Goal: Task Accomplishment & Management: Complete application form

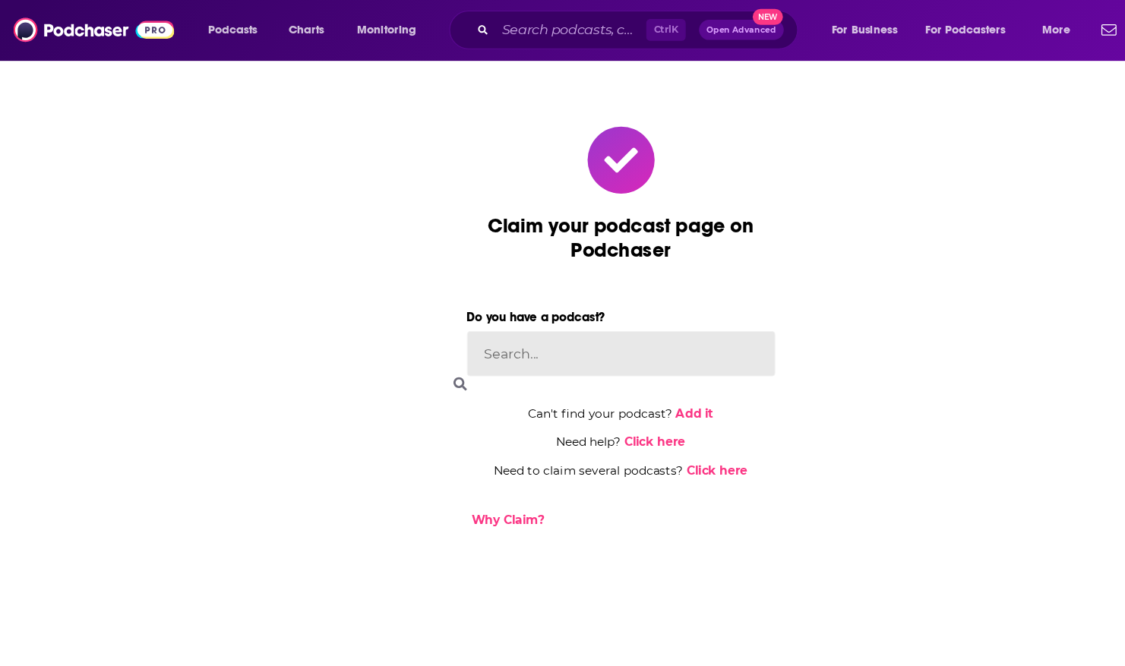
click at [484, 333] on input at bounding box center [563, 321] width 280 height 41
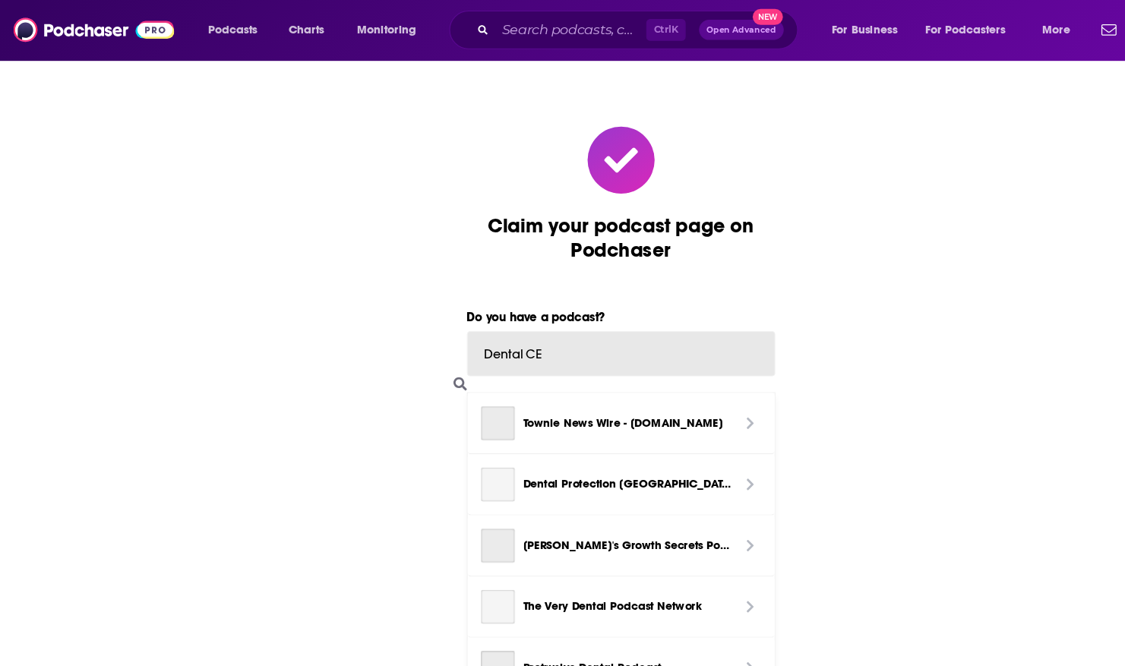
type input "Dental CEO"
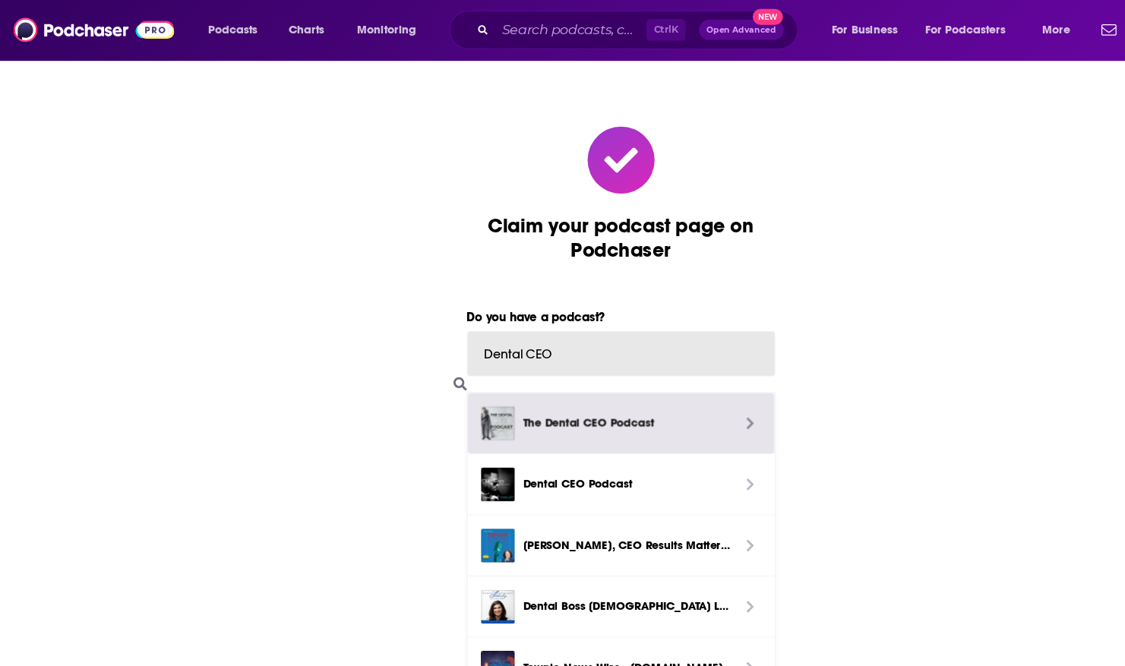
click at [524, 375] on span "The Dental CEO Podcast" at bounding box center [568, 384] width 204 height 30
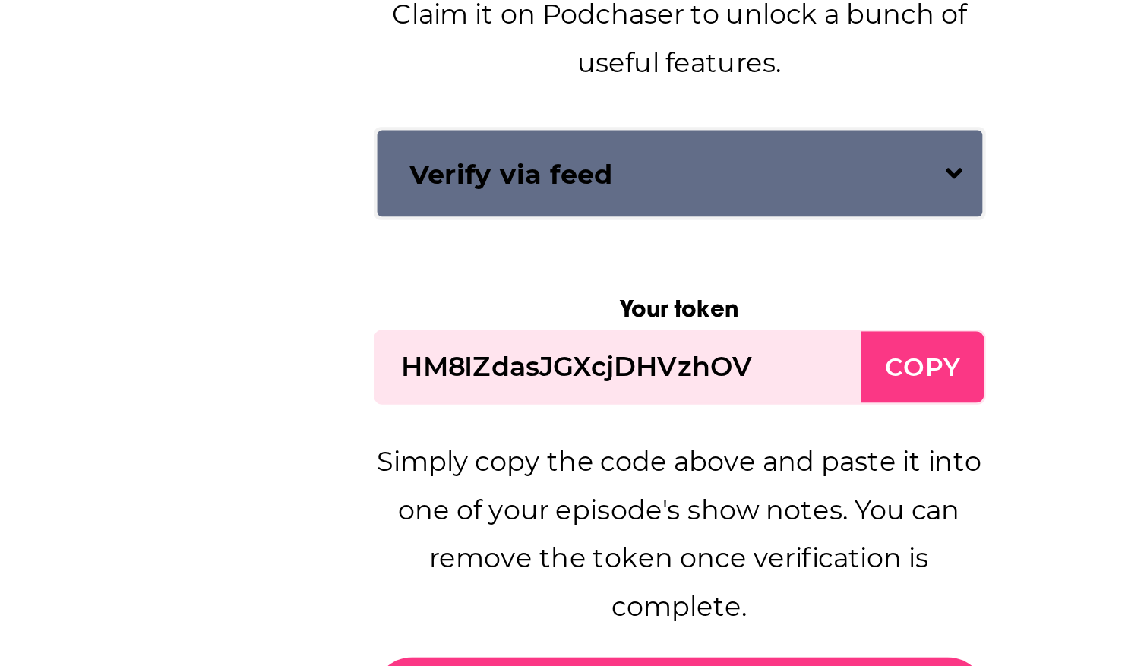
click at [665, 425] on div "COPY" at bounding box center [673, 428] width 55 height 33
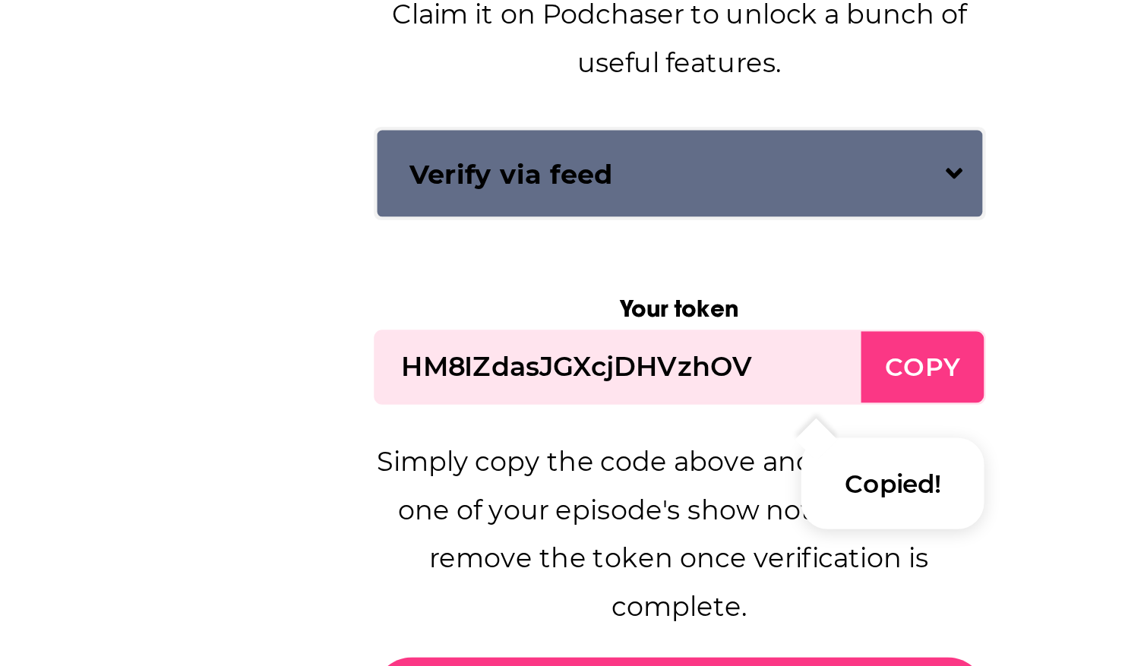
click at [672, 428] on div "COPY" at bounding box center [673, 428] width 55 height 33
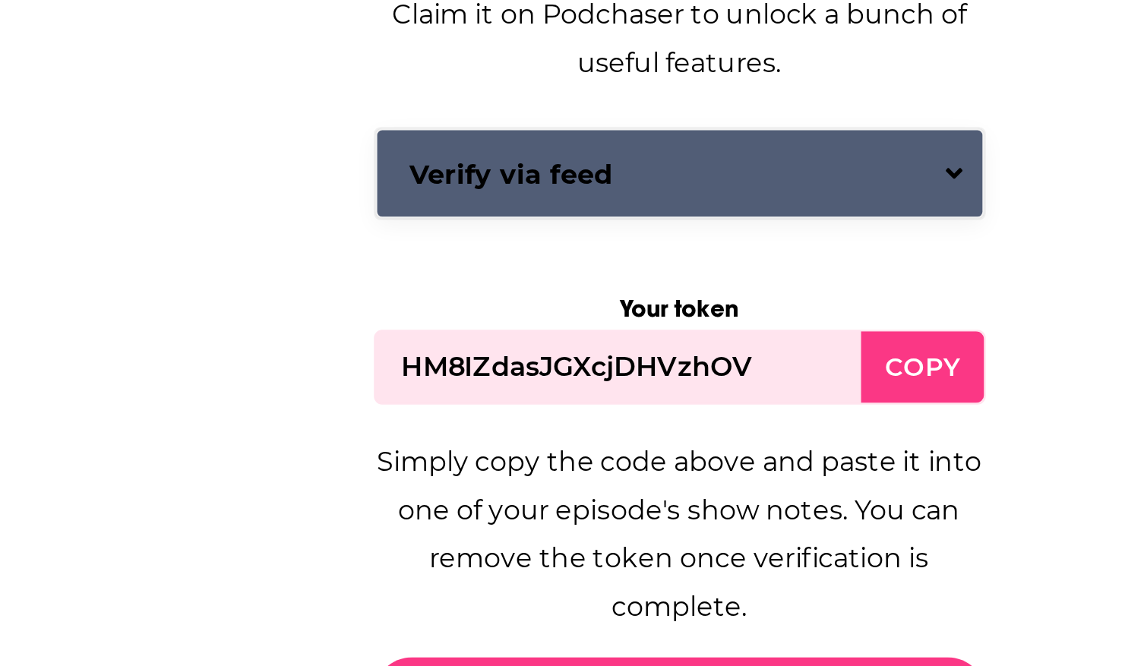
click at [687, 342] on button "Verify via feed" at bounding box center [563, 339] width 278 height 41
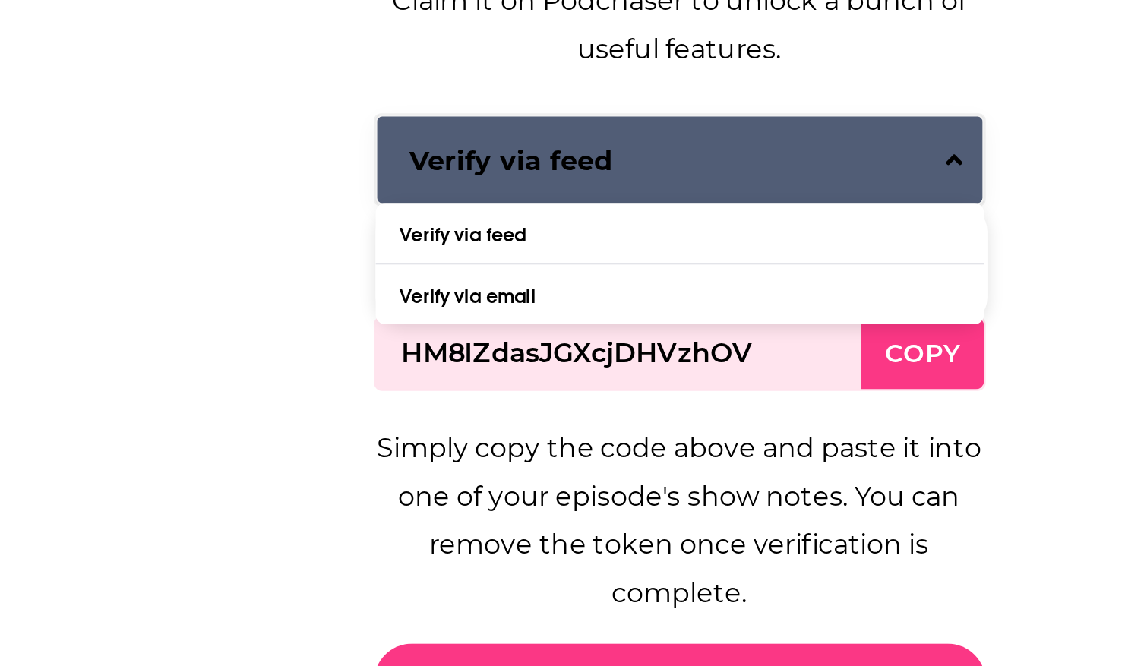
click at [687, 342] on button "Verify via feed" at bounding box center [563, 333] width 278 height 41
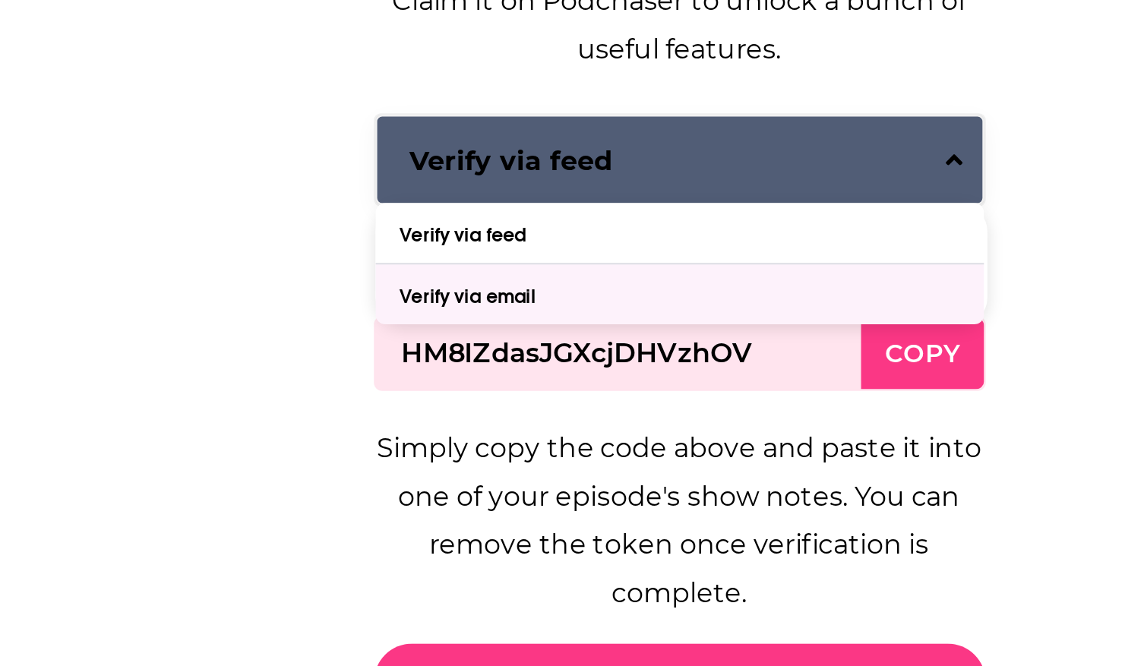
click at [593, 397] on div "Verify via email" at bounding box center [563, 394] width 279 height 27
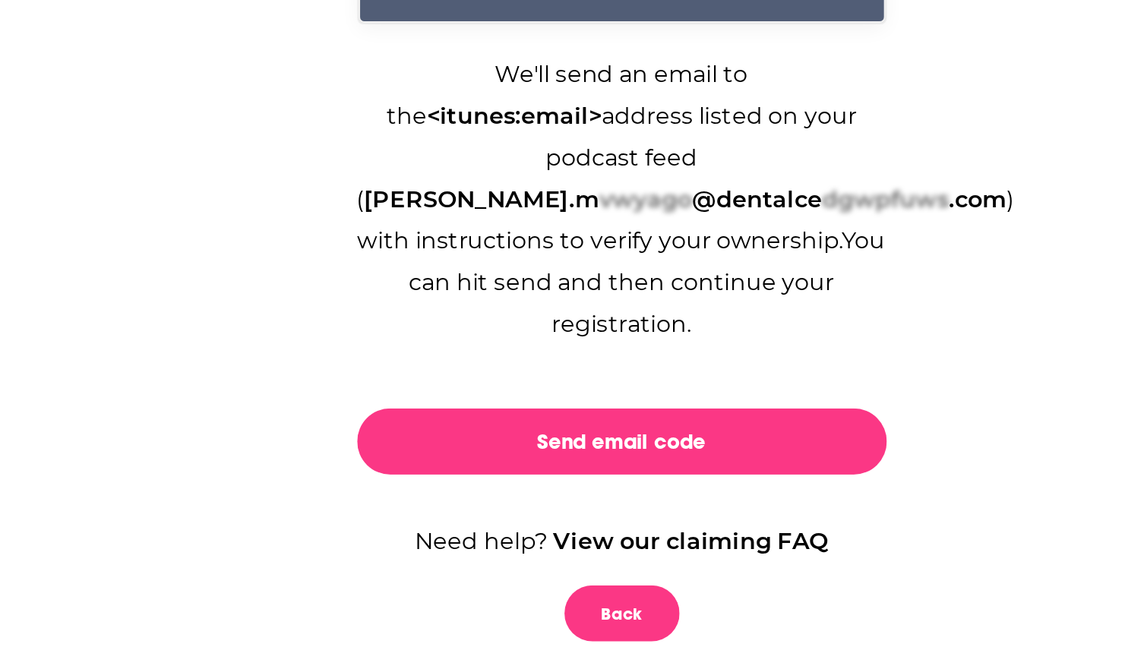
scroll to position [37, 0]
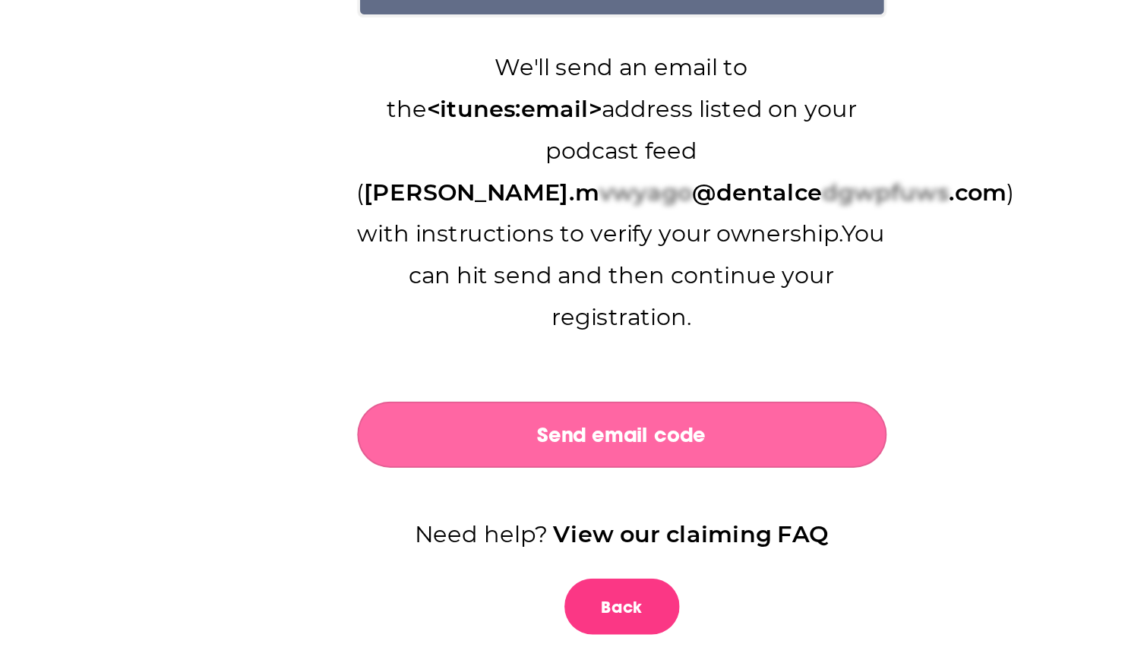
click at [589, 527] on button "Send email code" at bounding box center [563, 543] width 280 height 35
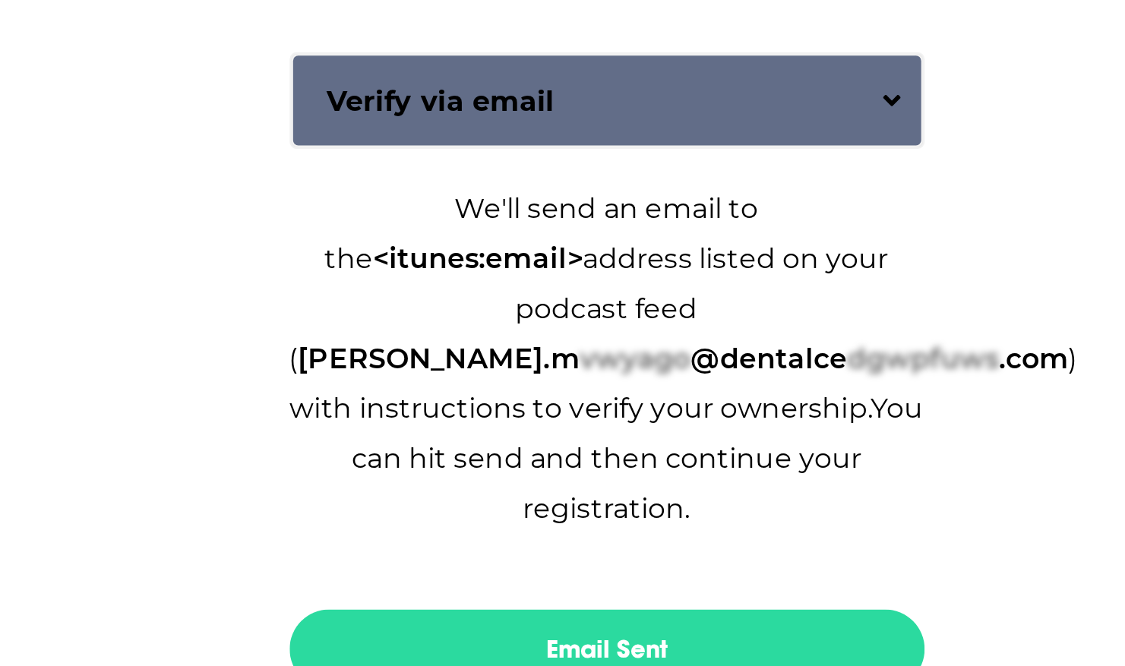
scroll to position [36, 0]
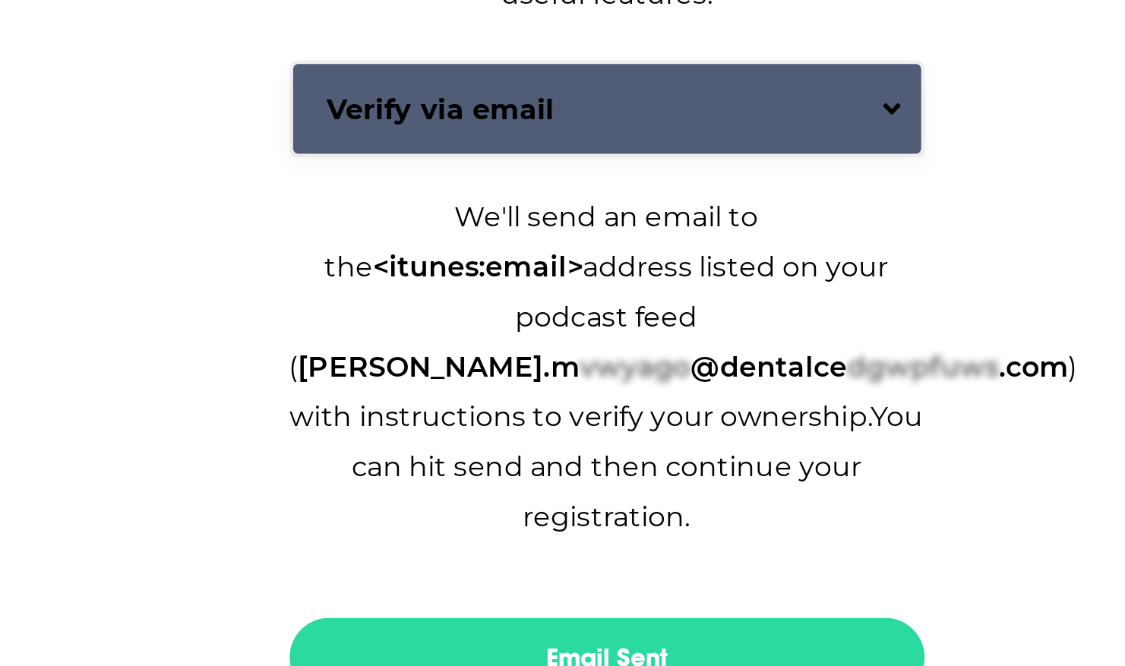
click at [518, 291] on button "Verify via email" at bounding box center [563, 303] width 278 height 41
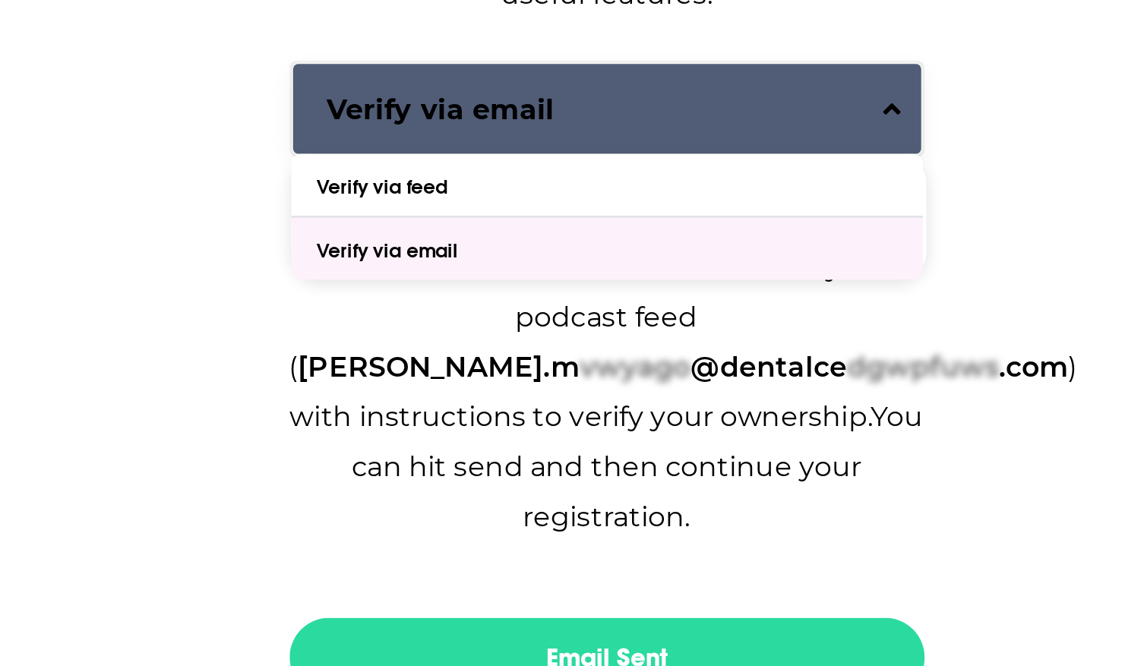
click at [476, 368] on div "Verify via email" at bounding box center [468, 365] width 66 height 11
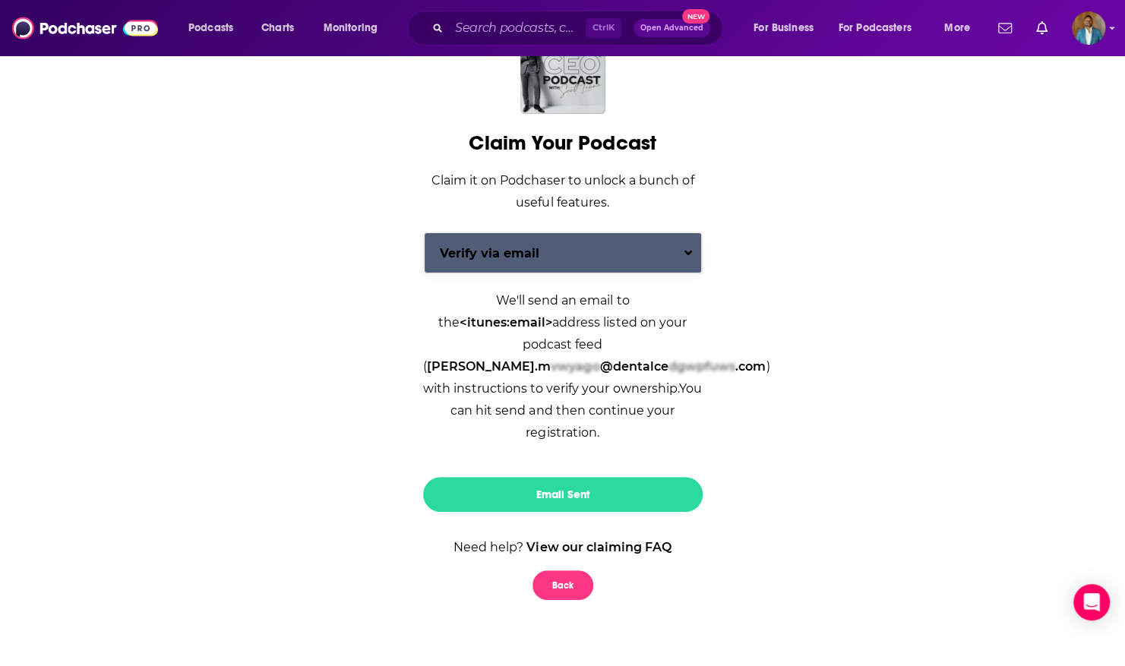
scroll to position [90, 0]
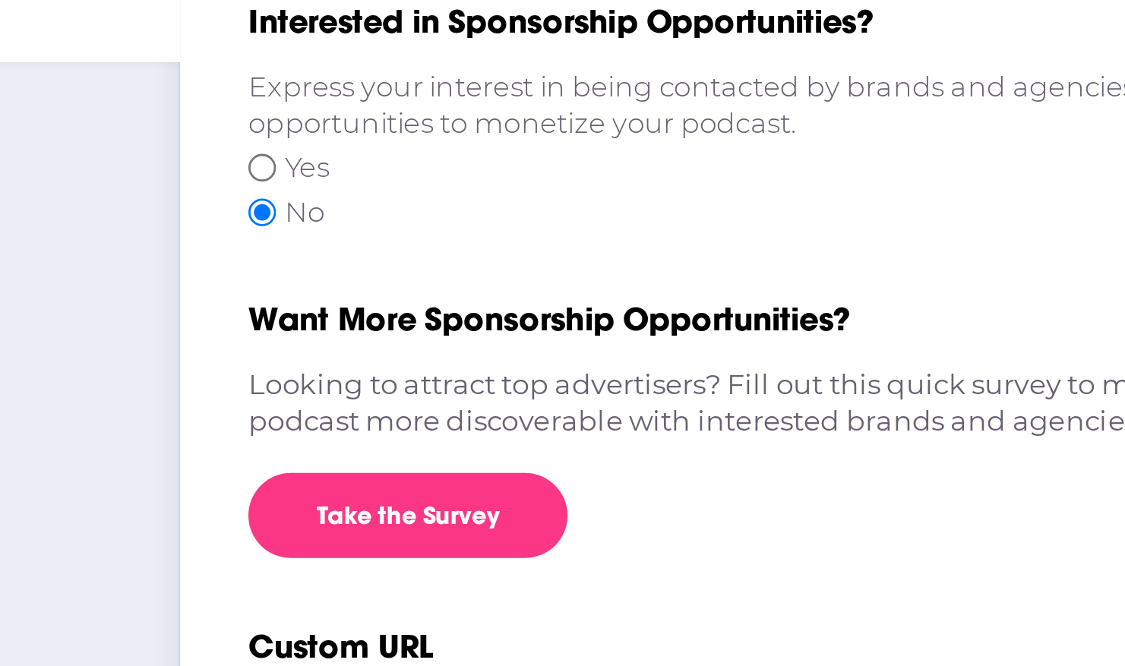
click at [243, 251] on input "Yes" at bounding box center [242, 254] width 10 height 13
radio input "true"
radio input "false"
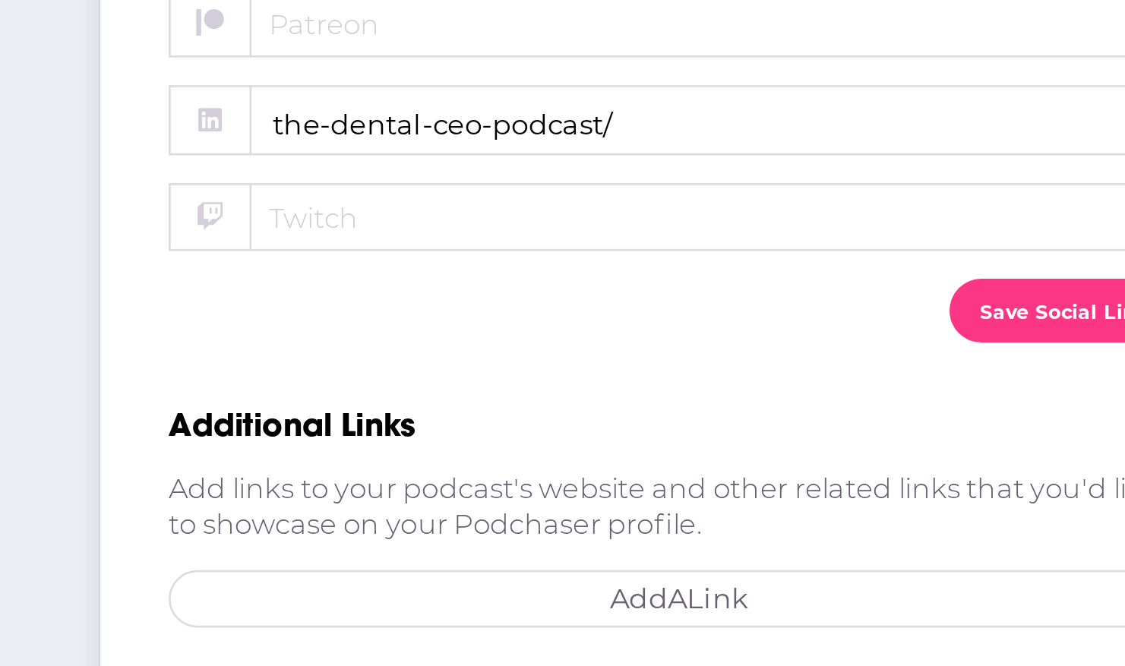
click at [232, 587] on div "Interested in Sponsorship Opportunities? Express your interest in being contact…" at bounding box center [536, 143] width 646 height 1067
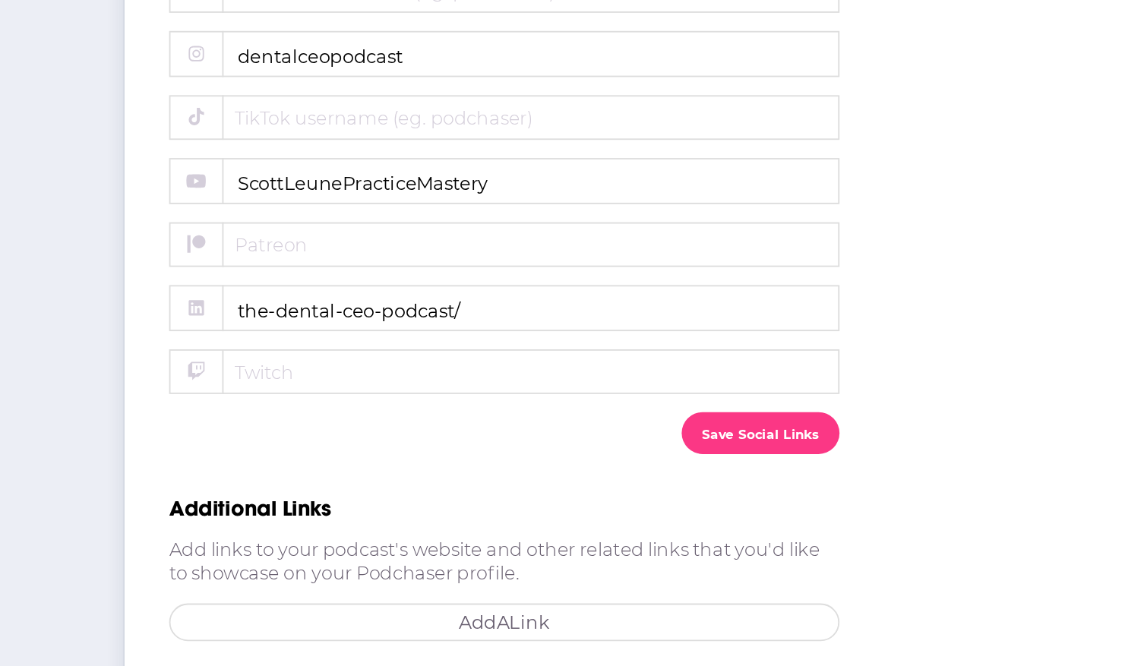
scroll to position [560, 0]
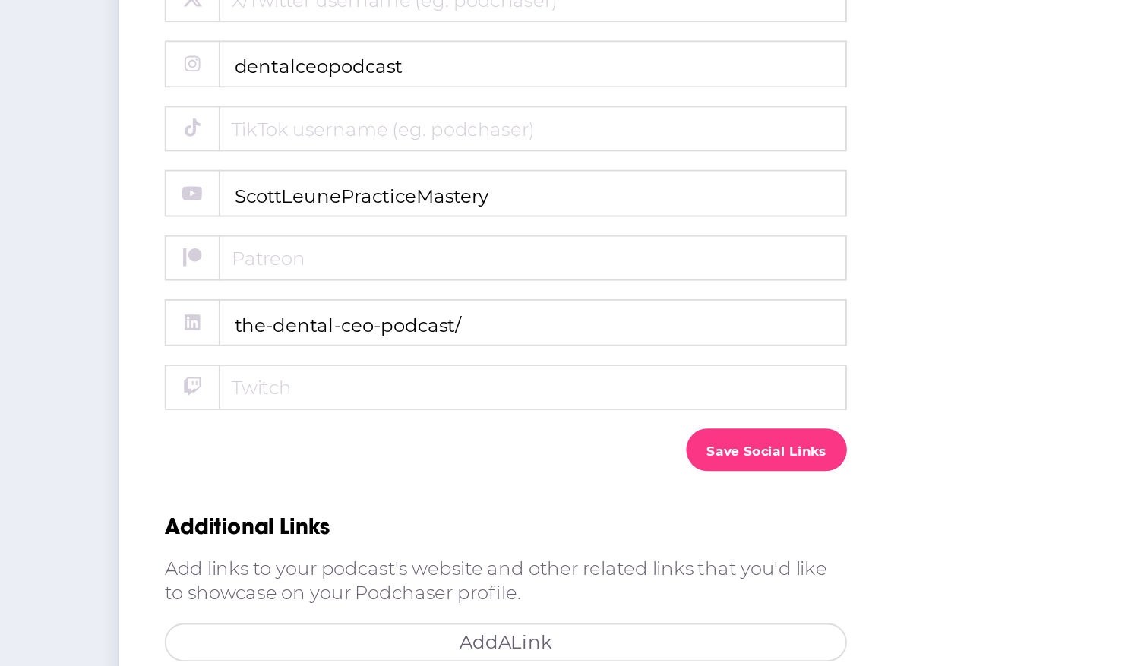
click at [552, 545] on div "Interested in Sponsorship Opportunities? Express your interest in being contact…" at bounding box center [535, 144] width 597 height 1018
click at [547, 533] on button "Save Social Links" at bounding box center [559, 540] width 86 height 22
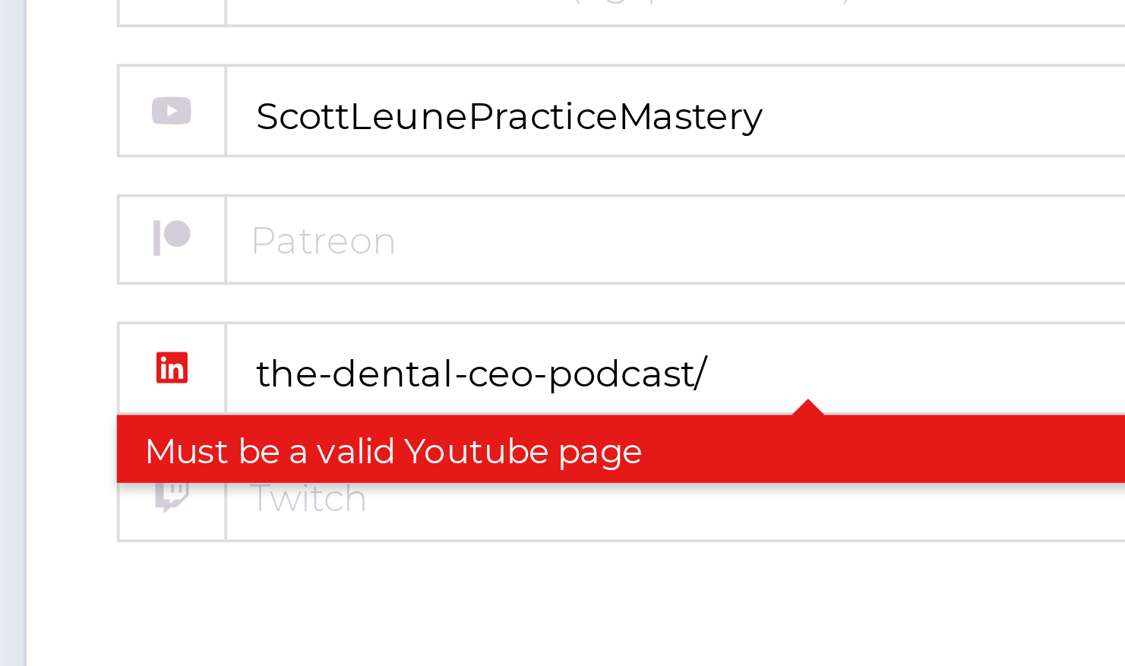
click at [402, 460] on input "the-dental-ceo-podcast/" at bounding box center [419, 472] width 365 height 25
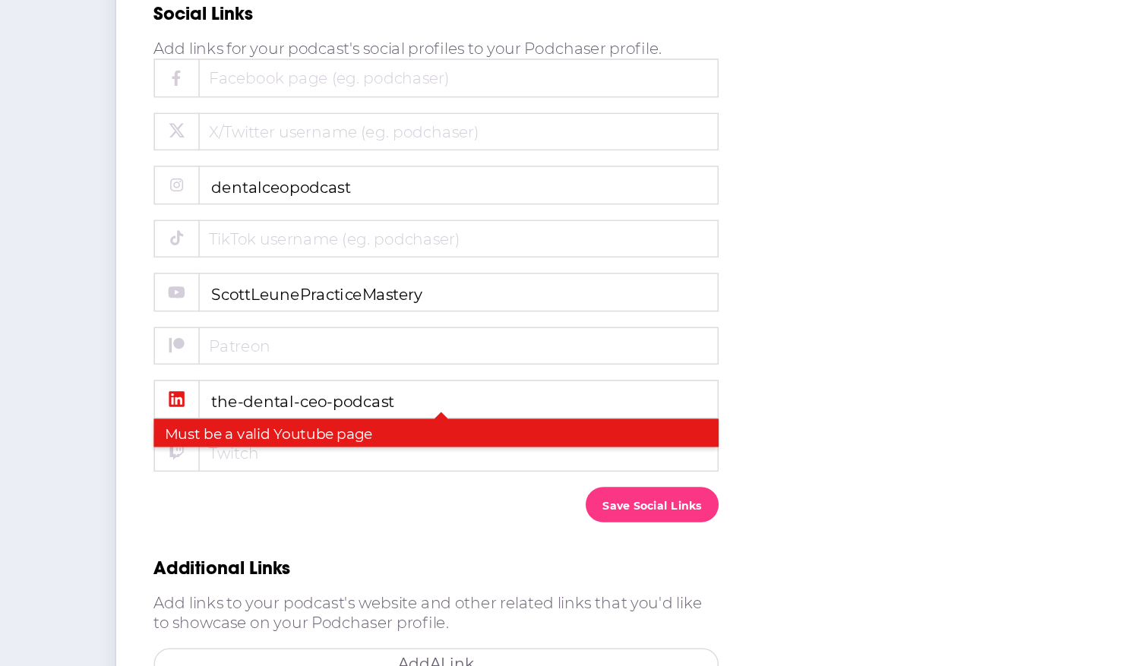
type input "the-dental-ceo-podcast/"
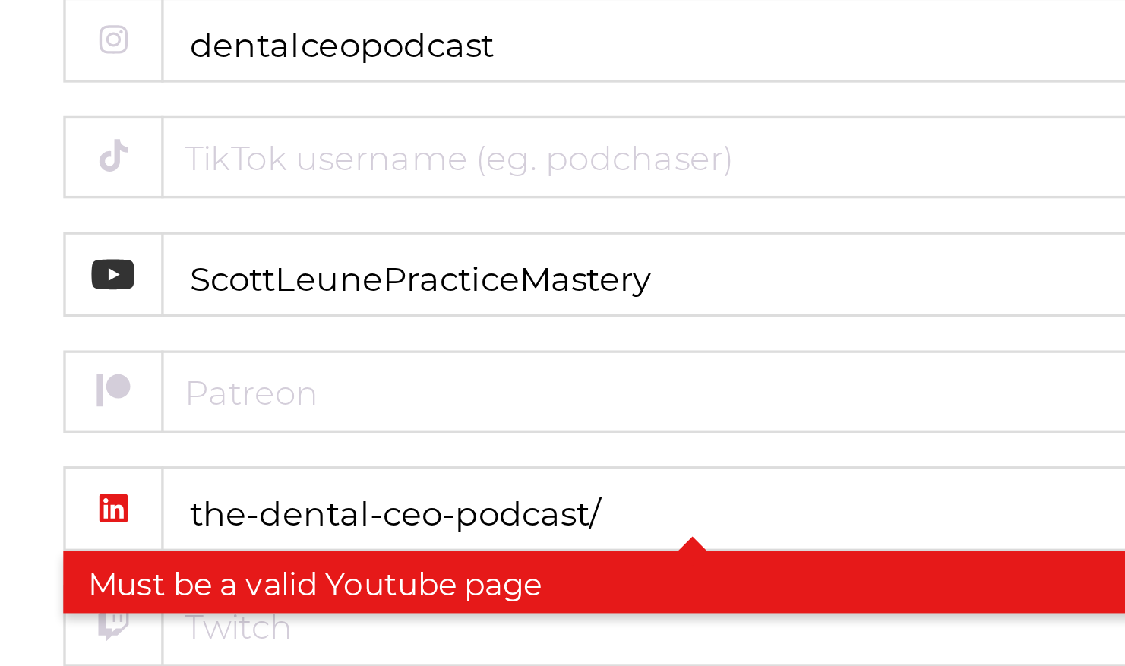
drag, startPoint x: 419, startPoint y: 393, endPoint x: 213, endPoint y: 375, distance: 206.7
click at [213, 375] on div "Interested in Sponsorship Opportunities? Express your interest in being contact…" at bounding box center [536, 144] width 646 height 1067
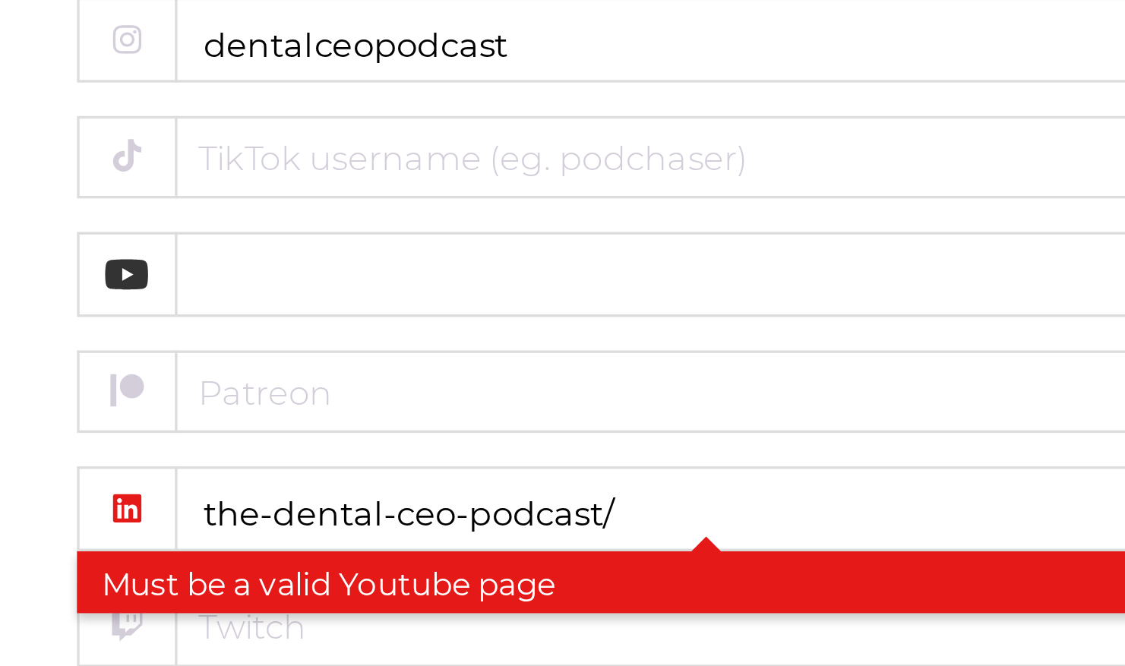
paste input "https://www.youtube.com/@ScottLeunePracticeMastery"
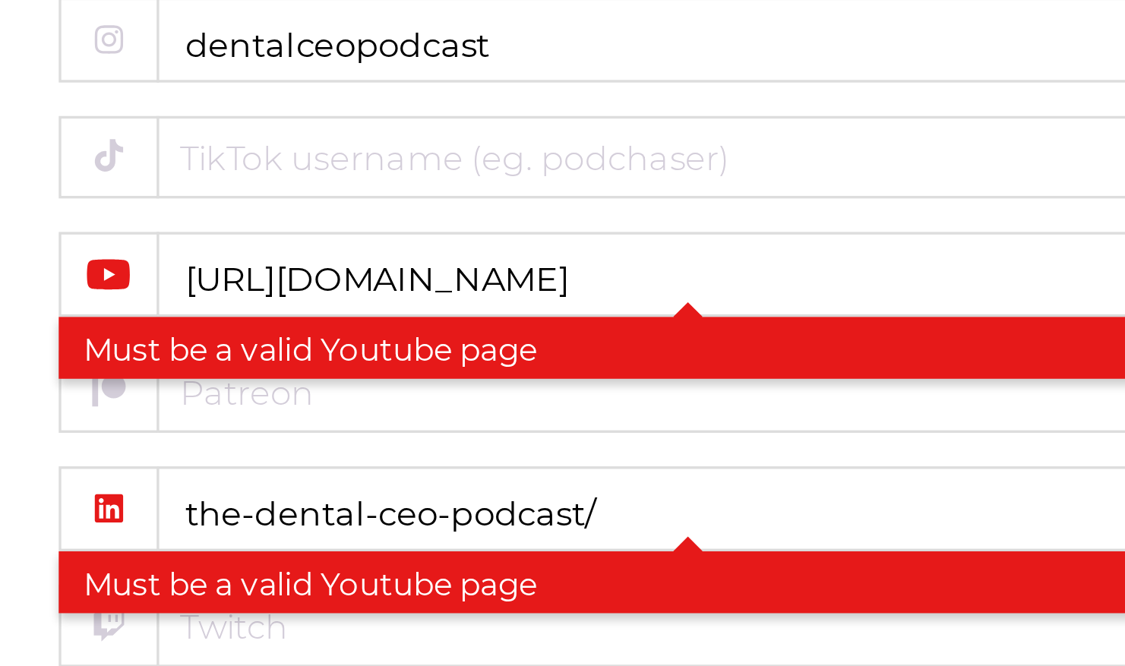
click at [219, 375] on div "Interested in Sponsorship Opportunities? Express your interest in being contact…" at bounding box center [536, 144] width 646 height 1067
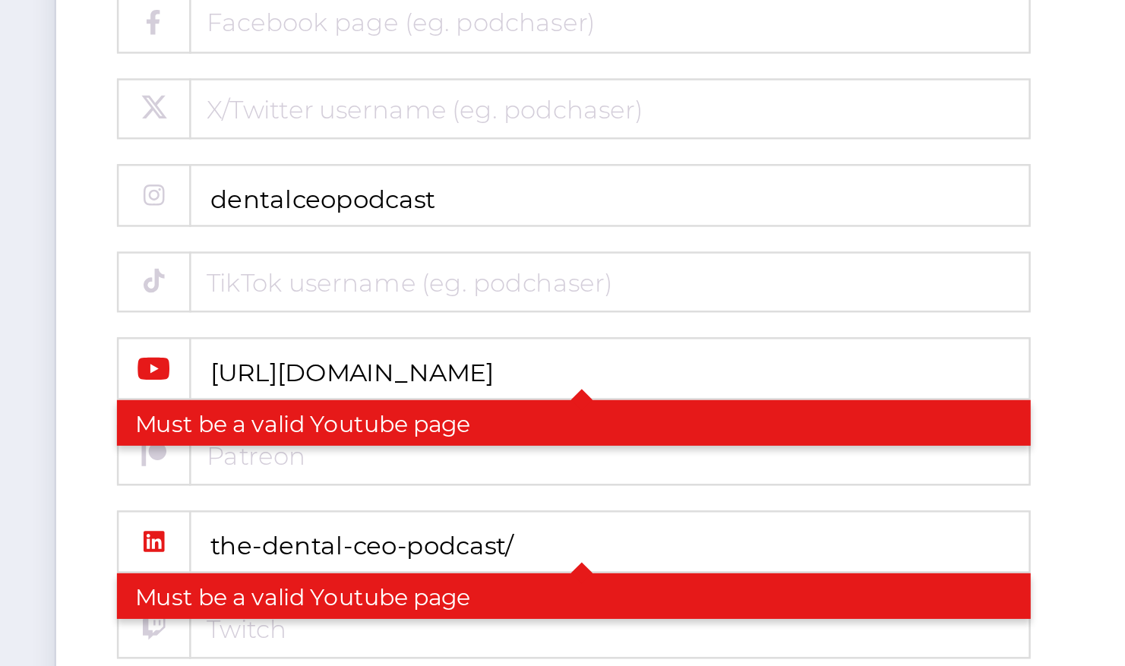
drag, startPoint x: 403, startPoint y: 393, endPoint x: 184, endPoint y: 368, distance: 220.1
click at [183, 368] on div "General Settings RSS Feed Categories Notifications Marketing Merchandise Intere…" at bounding box center [562, 144] width 1125 height 1067
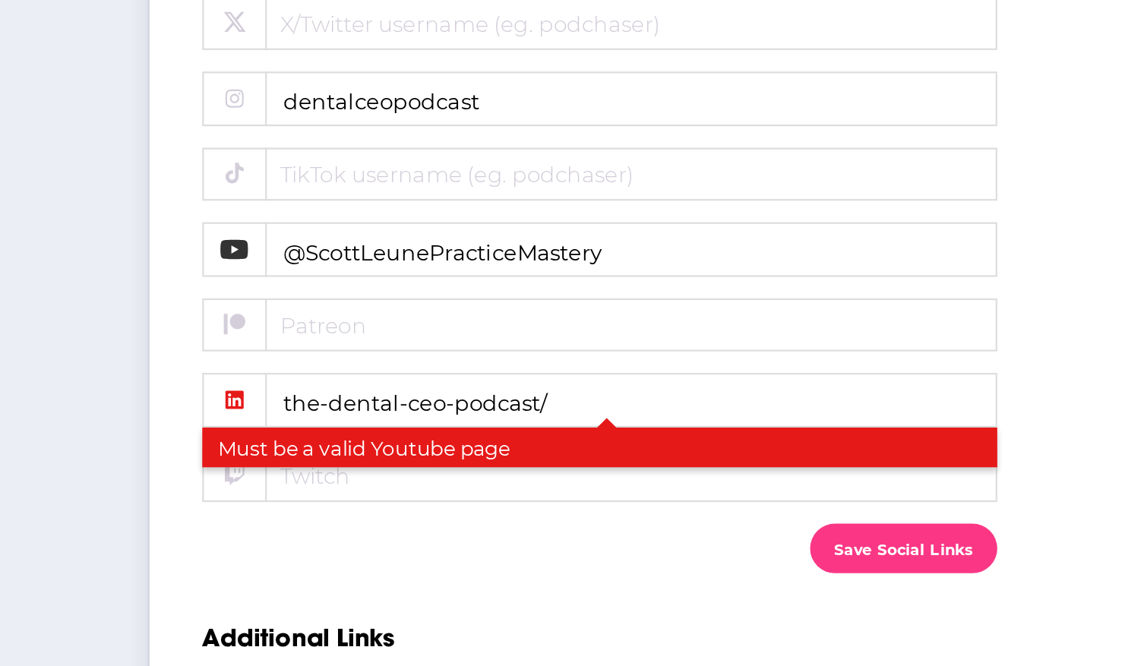
type input "@ScottLeunePracticeMastery"
click at [577, 533] on button "Save Social Links" at bounding box center [559, 539] width 86 height 22
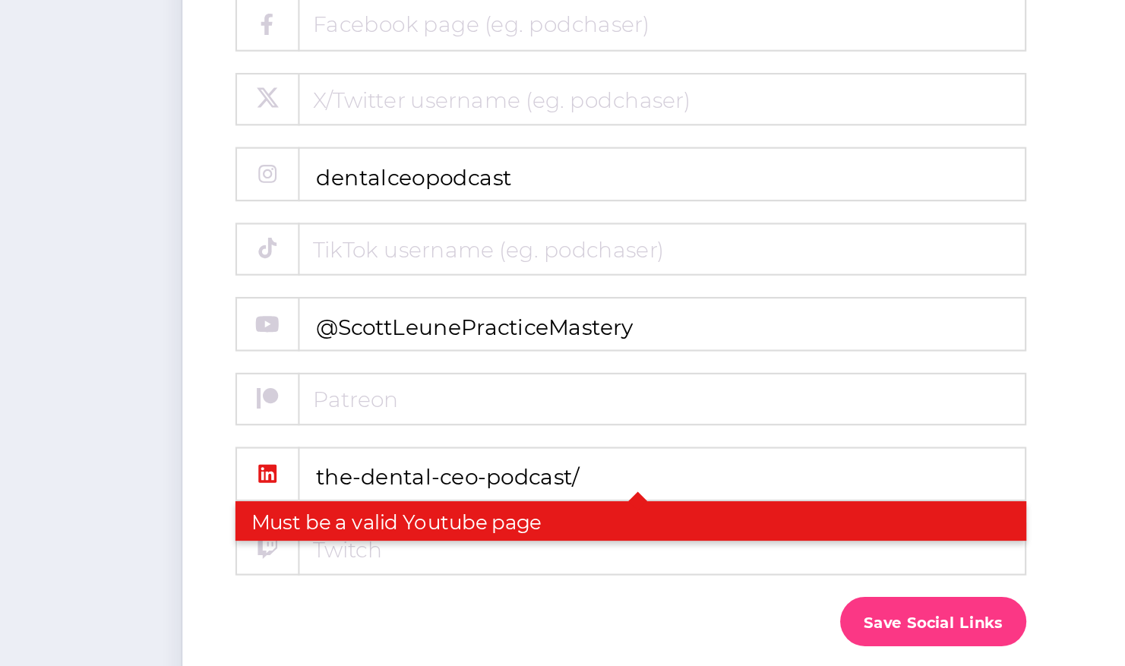
scroll to position [530, 0]
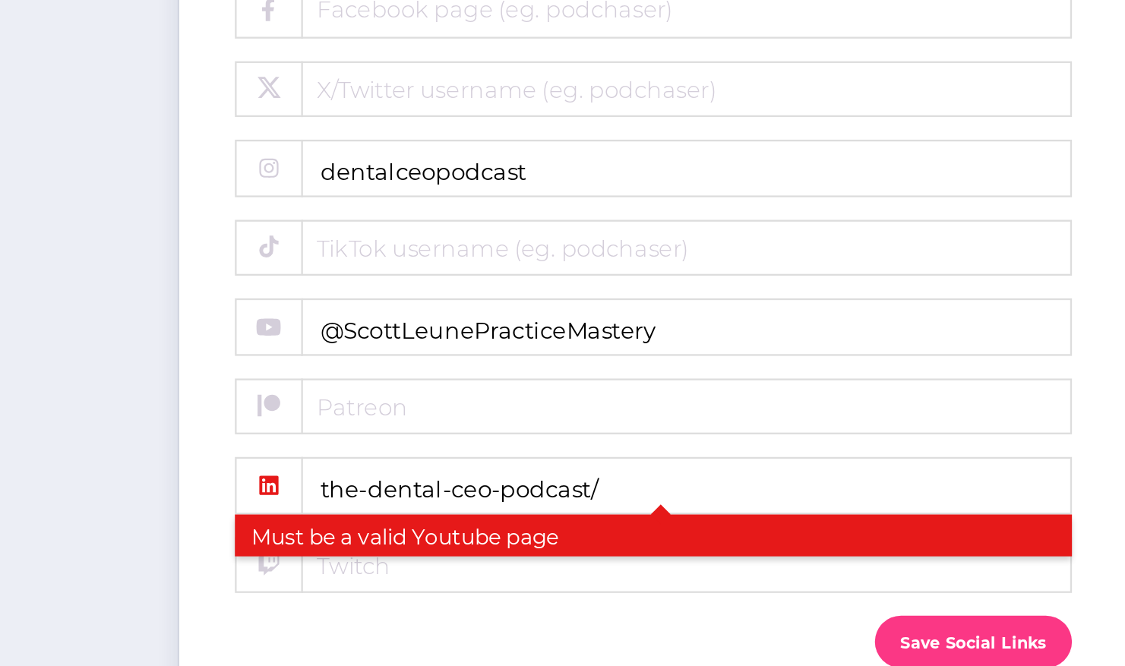
click at [361, 505] on span "Linkedin" at bounding box center [380, 511] width 228 height 13
click at [361, 498] on input "the-dental-ceo-podcast/" at bounding box center [419, 501] width 365 height 25
type input "the-dental-ceo-podcast"
drag, startPoint x: 402, startPoint y: 483, endPoint x: 152, endPoint y: 460, distance: 251.0
click at [152, 460] on div "General Settings RSS Feed Categories Notifications Marketing Merchandise Intere…" at bounding box center [562, 174] width 1125 height 1067
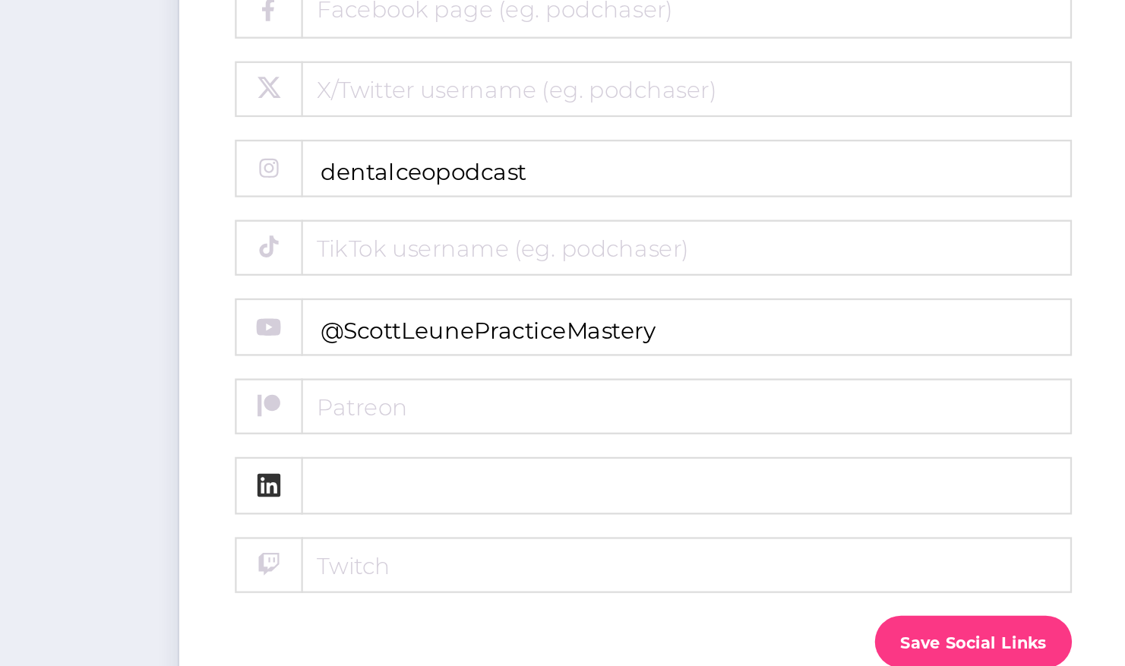
paste input "https://www.linkedin.com/company/the-dental-ceo-podcast/?viewAsMember=true"
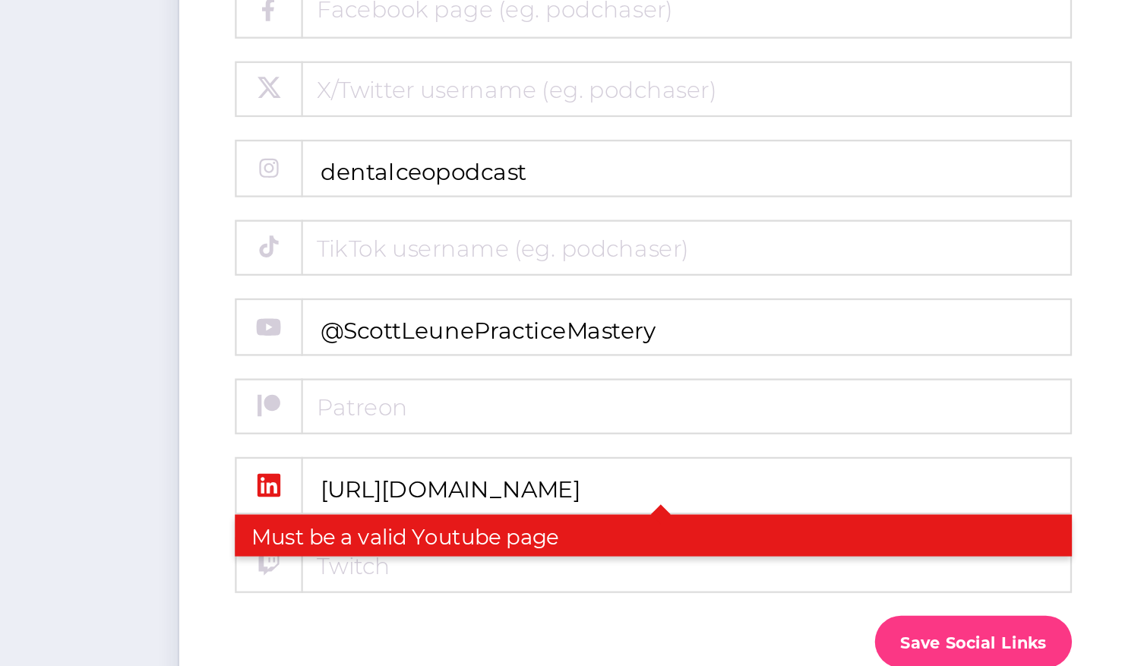
scroll to position [0, 0]
drag, startPoint x: 447, startPoint y: 489, endPoint x: 234, endPoint y: 472, distance: 214.2
click at [234, 472] on div "Interested in Sponsorship Opportunities? Express your interest in being contact…" at bounding box center [536, 174] width 646 height 1067
click at [421, 489] on input "the-dental-ceo-podcast/" at bounding box center [419, 501] width 365 height 25
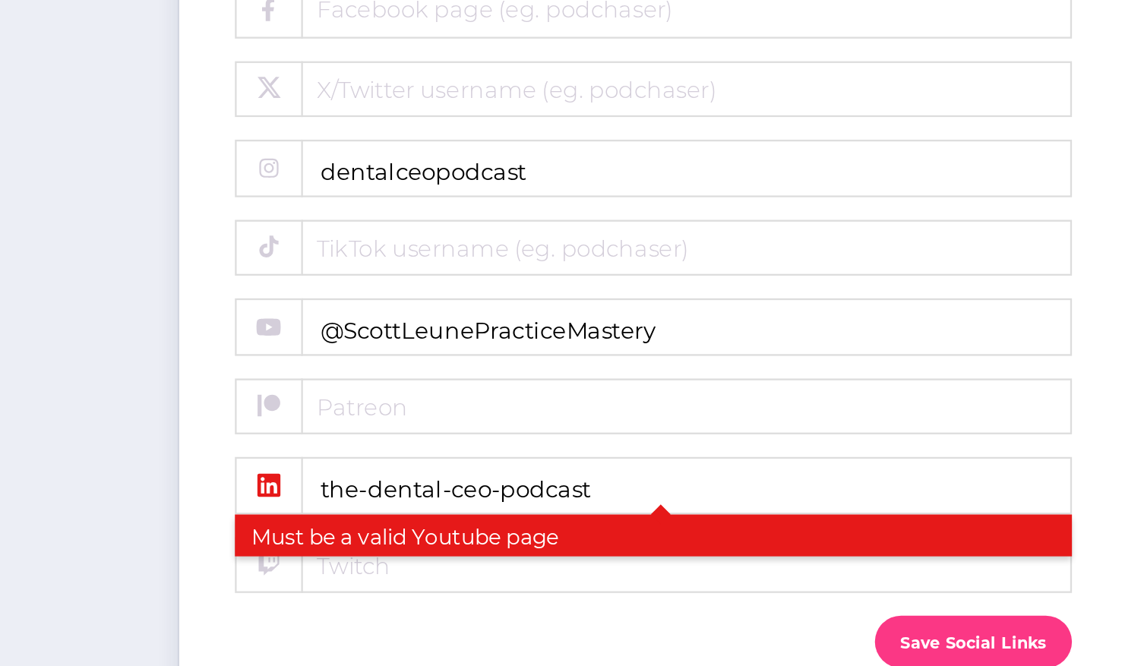
type input "the-dental-ceo-podcast/"
click at [438, 530] on span "Twitch" at bounding box center [380, 536] width 228 height 13
click at [438, 529] on input "Twitch" at bounding box center [419, 536] width 365 height 25
click at [541, 558] on button "Save Social Links" at bounding box center [559, 569] width 86 height 22
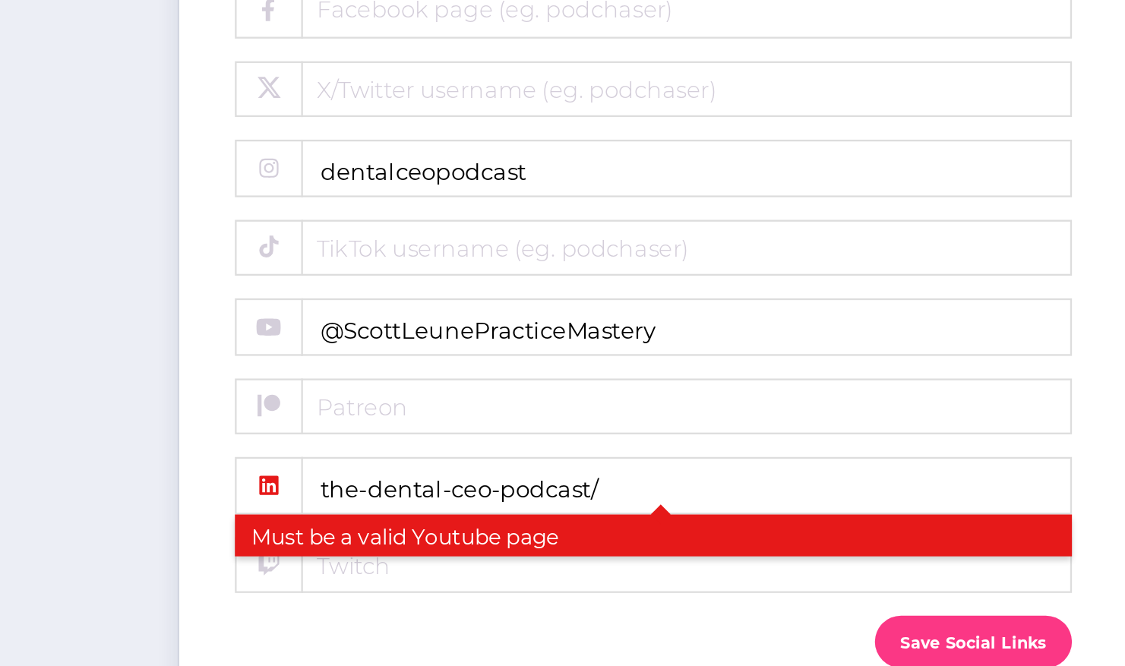
click at [541, 558] on button "Save Social Links" at bounding box center [559, 569] width 86 height 22
drag, startPoint x: 416, startPoint y: 492, endPoint x: 241, endPoint y: 478, distance: 176.1
click at [241, 489] on label "Linkedin the-dental-ceo-podcast/ Must be a valid Youtube page" at bounding box center [419, 501] width 365 height 25
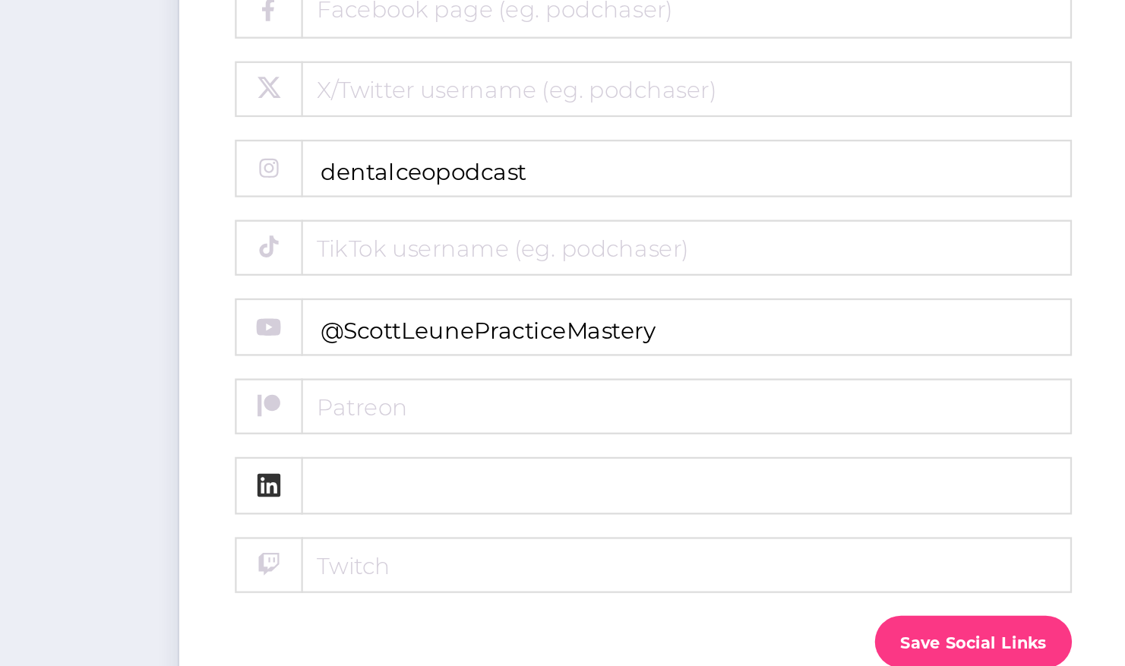
click at [533, 558] on button "Save Social Links" at bounding box center [559, 569] width 86 height 22
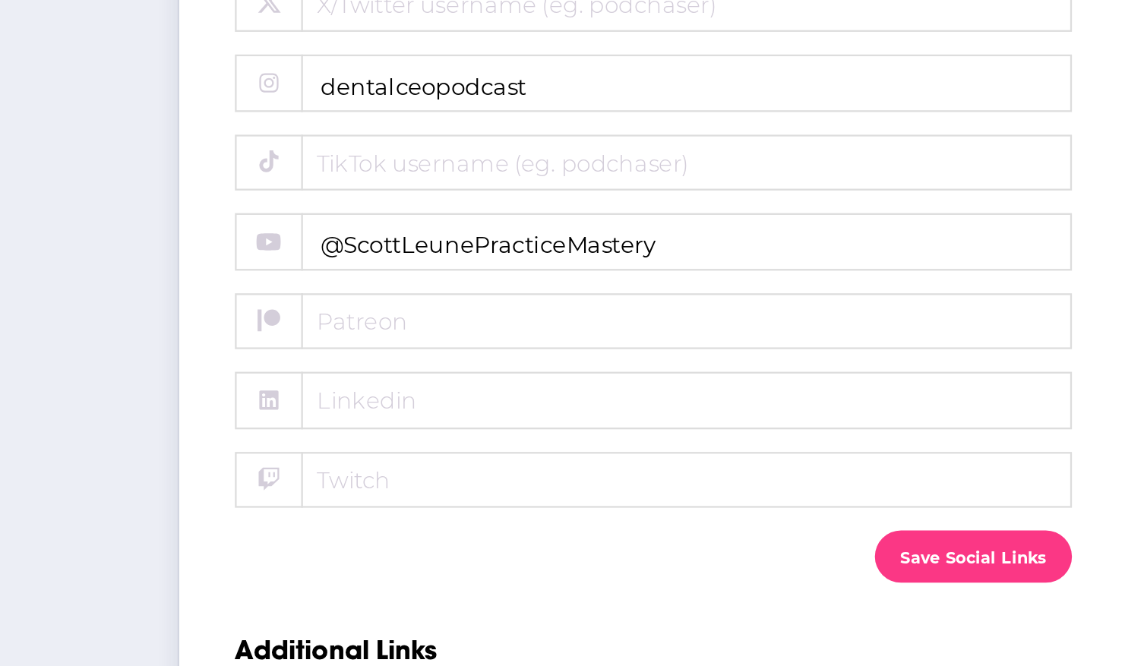
click at [561, 528] on button "Save Social Links" at bounding box center [559, 539] width 86 height 22
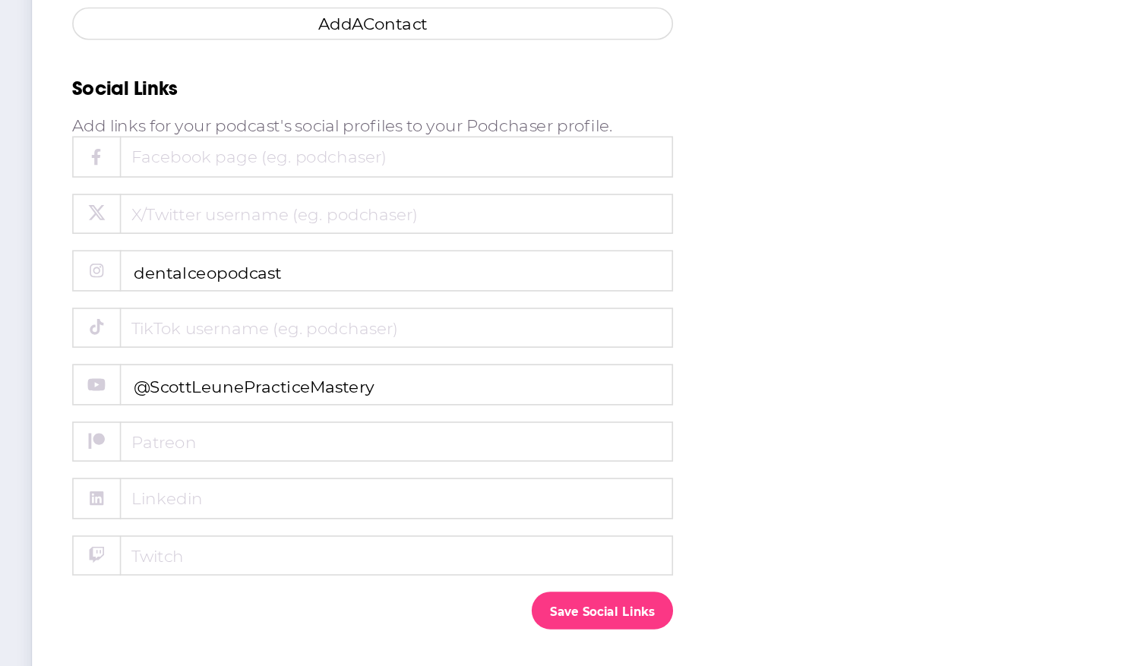
scroll to position [523, 0]
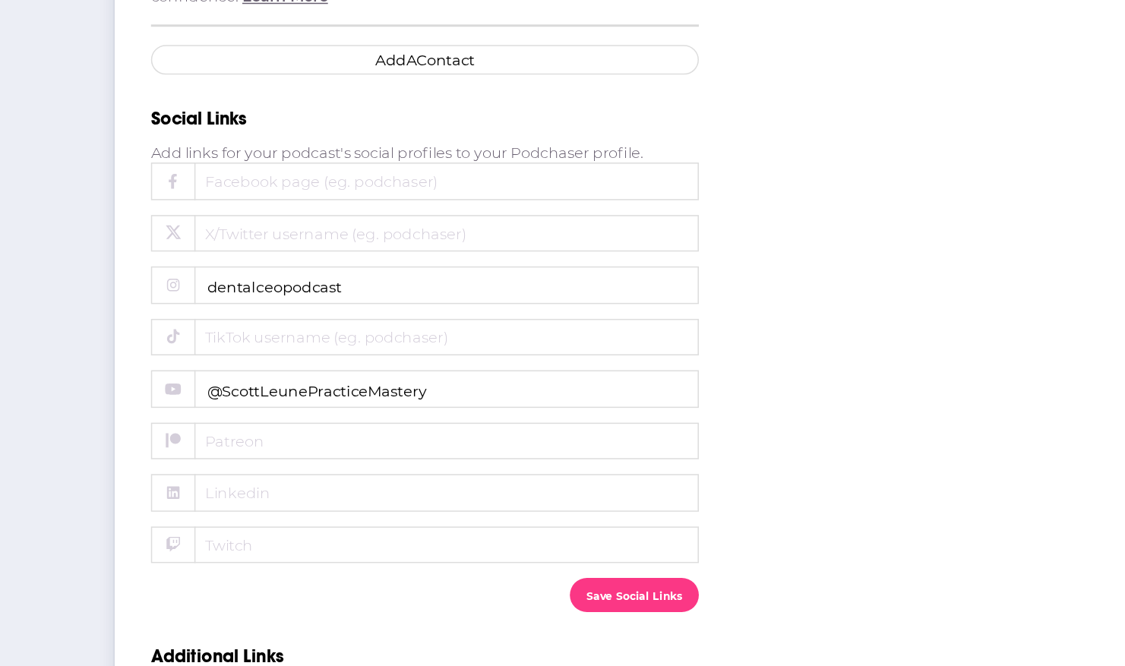
click at [350, 466] on span "Linkedin" at bounding box center [380, 472] width 228 height 13
click at [350, 462] on input "Linkedin" at bounding box center [419, 472] width 365 height 25
paste input "https://www.linkedin.com/company/the-dental-ceo-podcast/?viewAsMember=true"
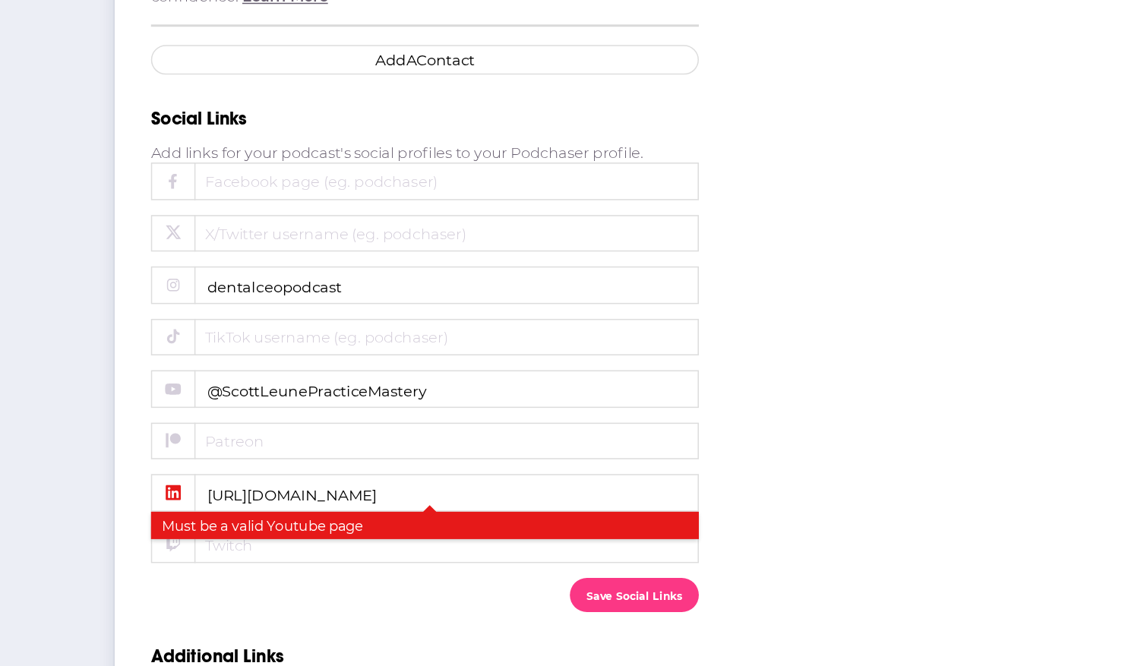
scroll to position [0, 87]
click at [299, 462] on input "https://www.linkedin.com/company/the-dental-ceo-podcast/?viewAsMember=true" at bounding box center [419, 472] width 365 height 25
type input "om/company/the-dental-ceo-podcast/?viewAsMember=true"
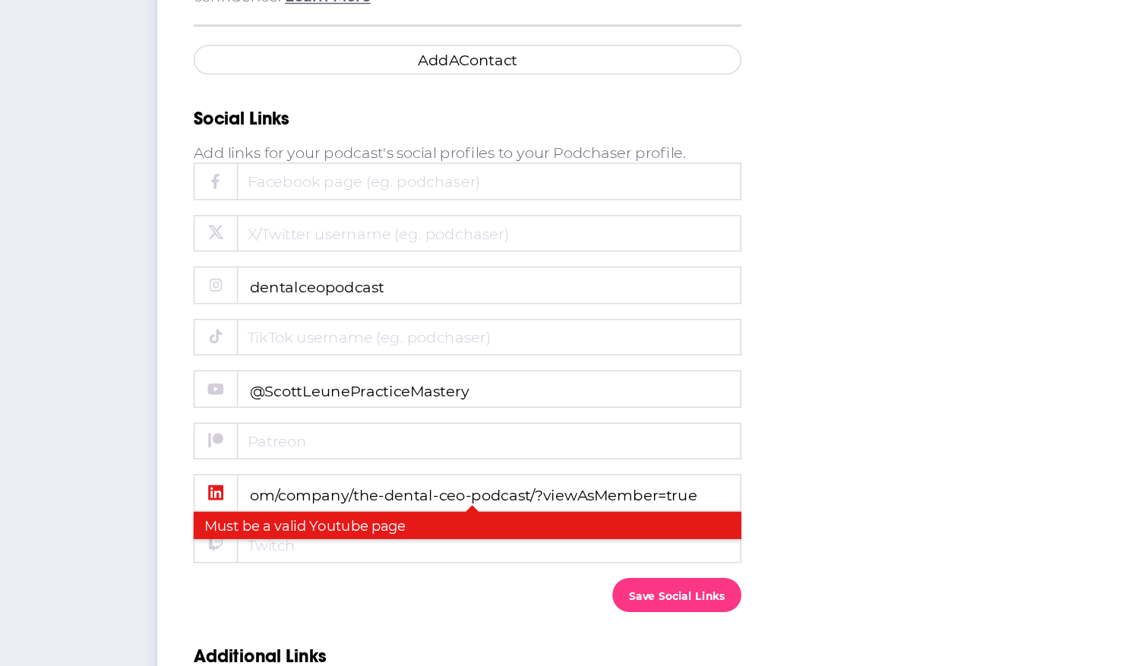
drag, startPoint x: 577, startPoint y: 460, endPoint x: 106, endPoint y: 361, distance: 480.7
click at [104, 361] on div "General Settings RSS Feed Categories Notifications Marketing Merchandise Intere…" at bounding box center [562, 163] width 1125 height 1030
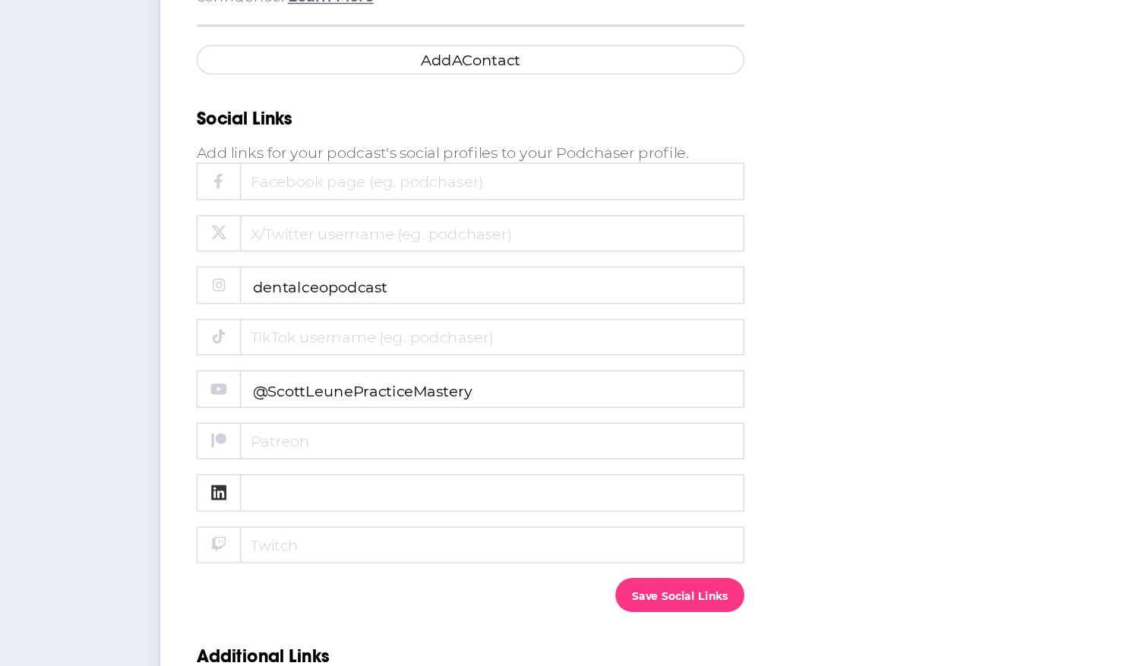
drag, startPoint x: 547, startPoint y: 526, endPoint x: 558, endPoint y: 527, distance: 11.4
click at [558, 529] on button "Save Social Links" at bounding box center [559, 540] width 86 height 22
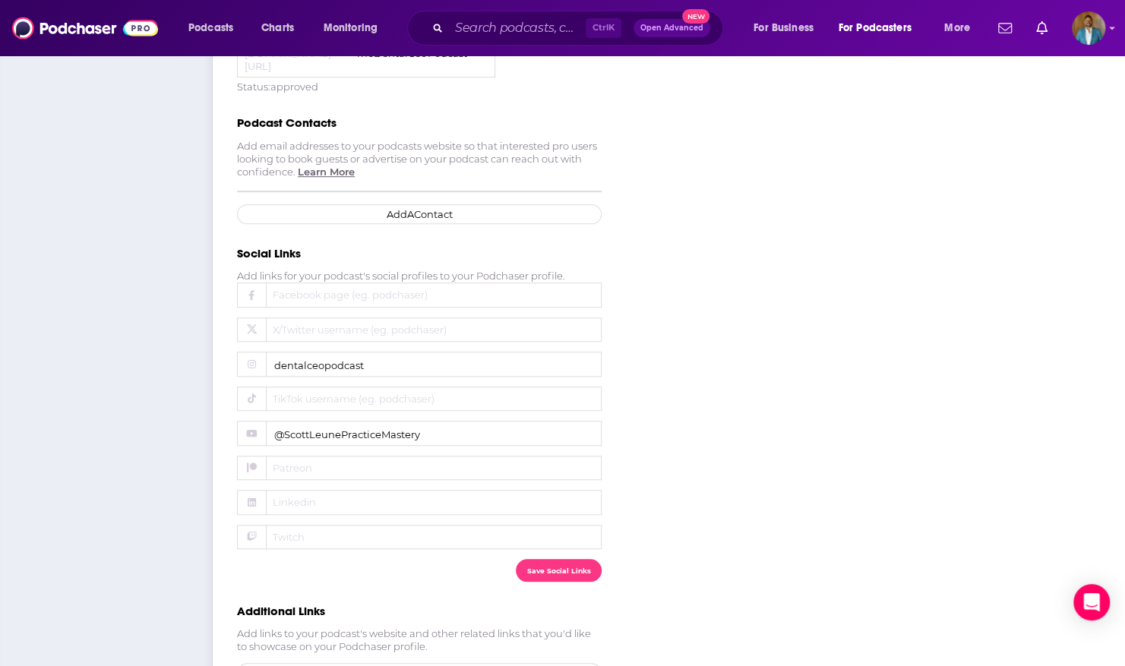
scroll to position [491, 0]
